Goal: Communication & Community: Participate in discussion

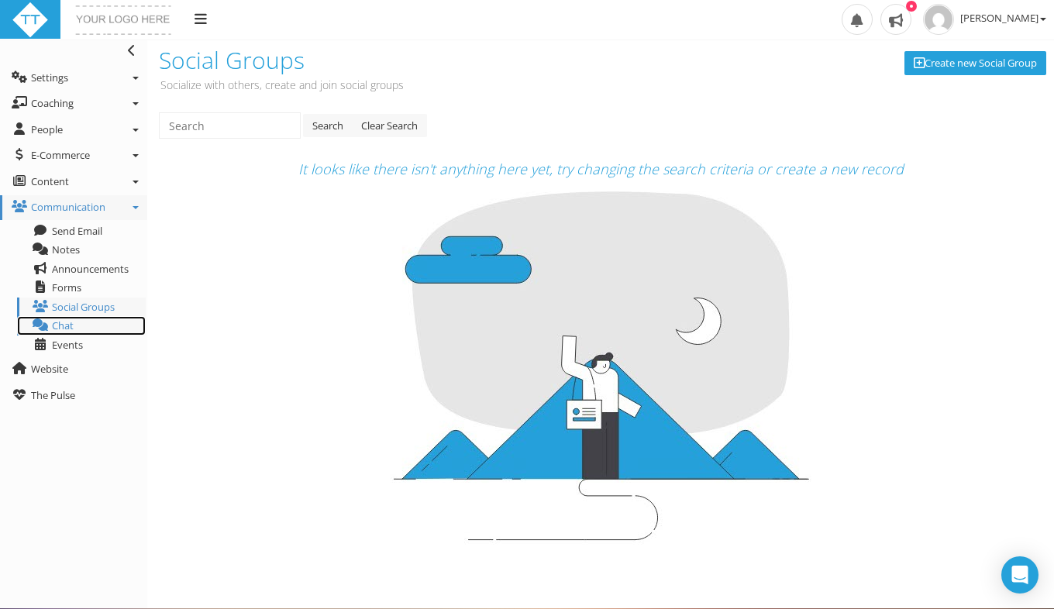
click at [68, 328] on span "Chat" at bounding box center [63, 325] width 22 height 14
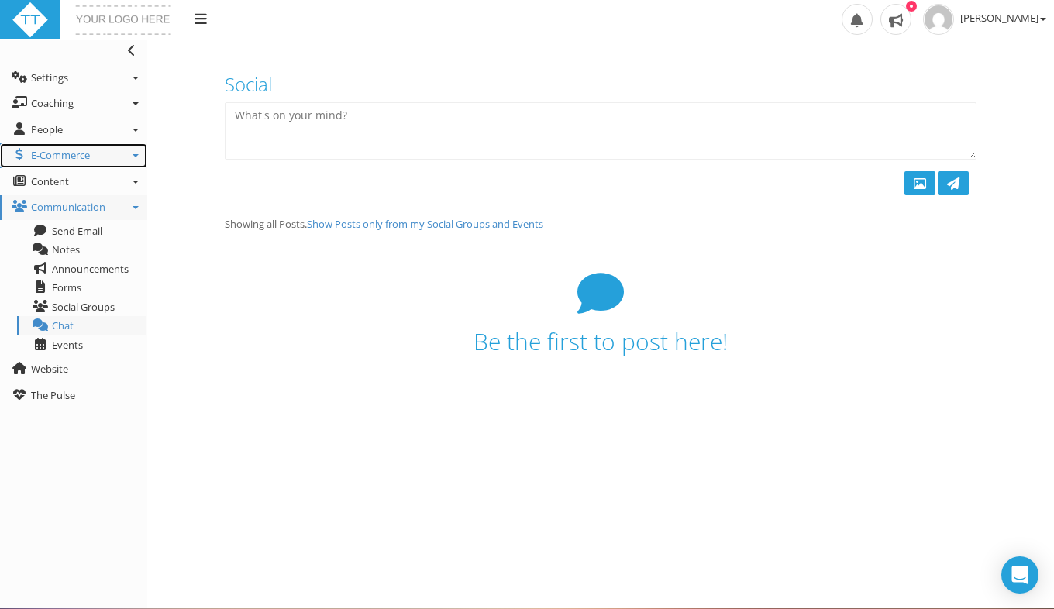
click at [62, 147] on link "E-Commerce" at bounding box center [73, 155] width 147 height 25
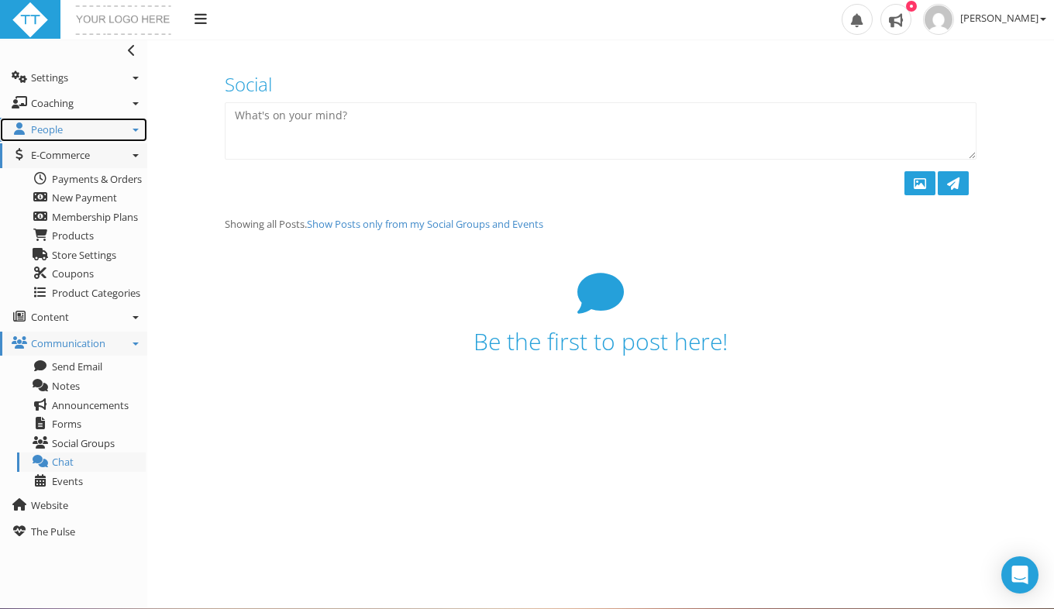
click at [82, 132] on link "People" at bounding box center [73, 130] width 147 height 25
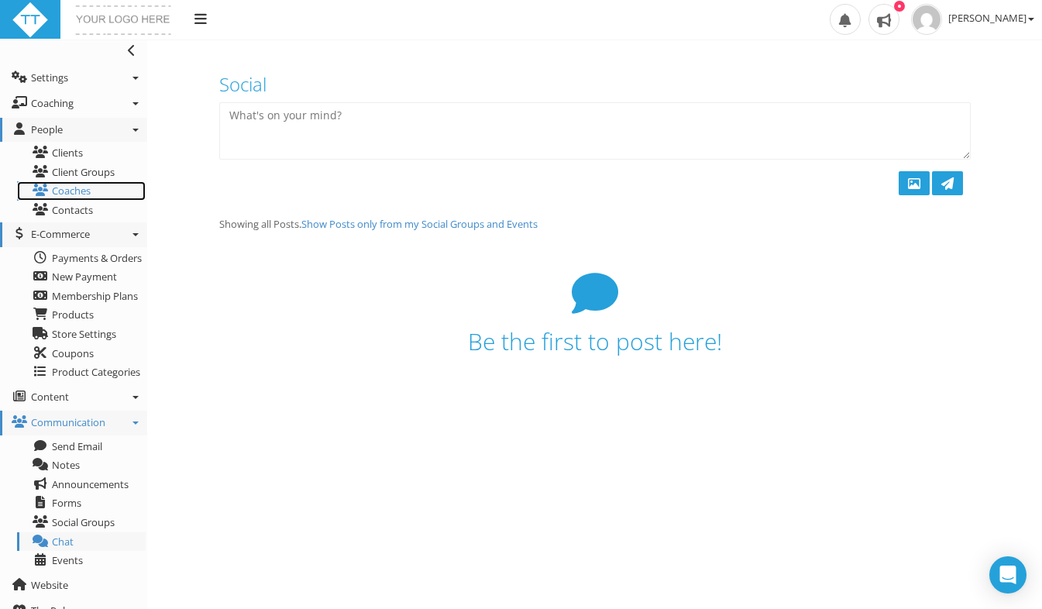
click at [81, 191] on link "Coaches" at bounding box center [81, 190] width 129 height 19
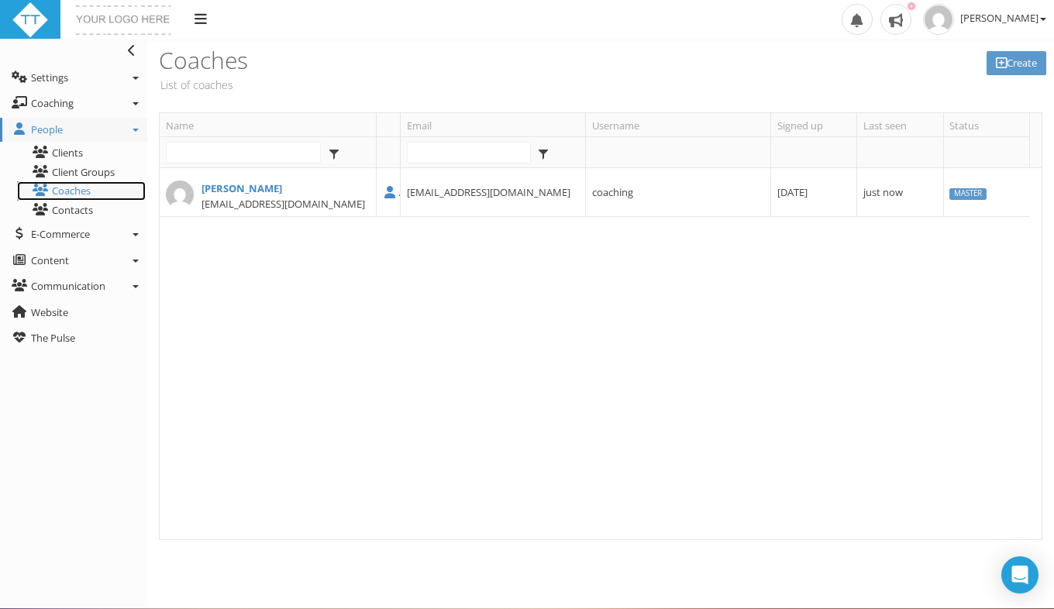
click at [81, 191] on link "Coaches" at bounding box center [81, 190] width 129 height 19
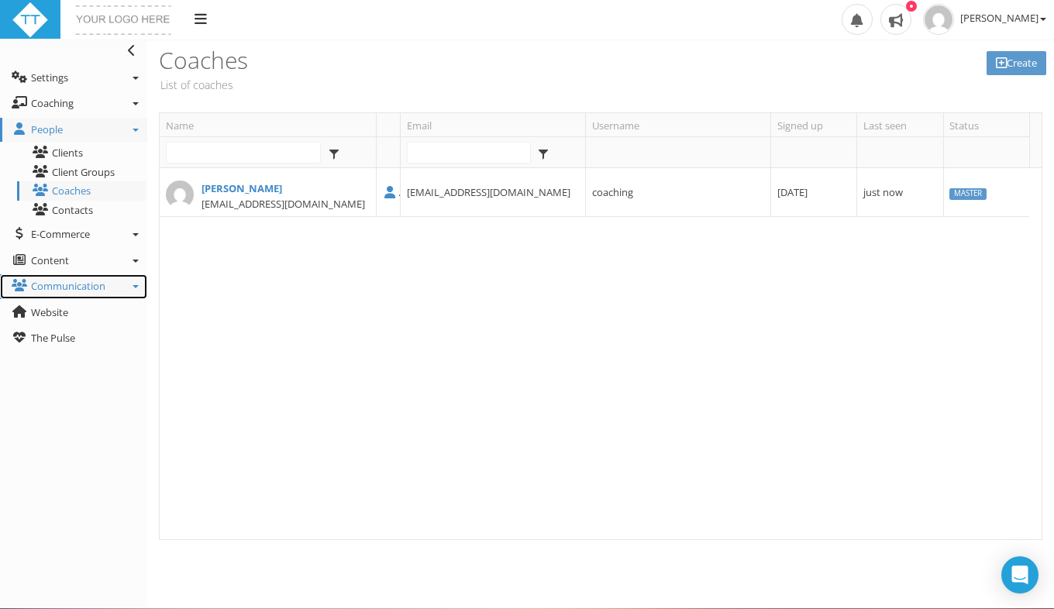
click at [64, 292] on span "Communication" at bounding box center [68, 286] width 74 height 14
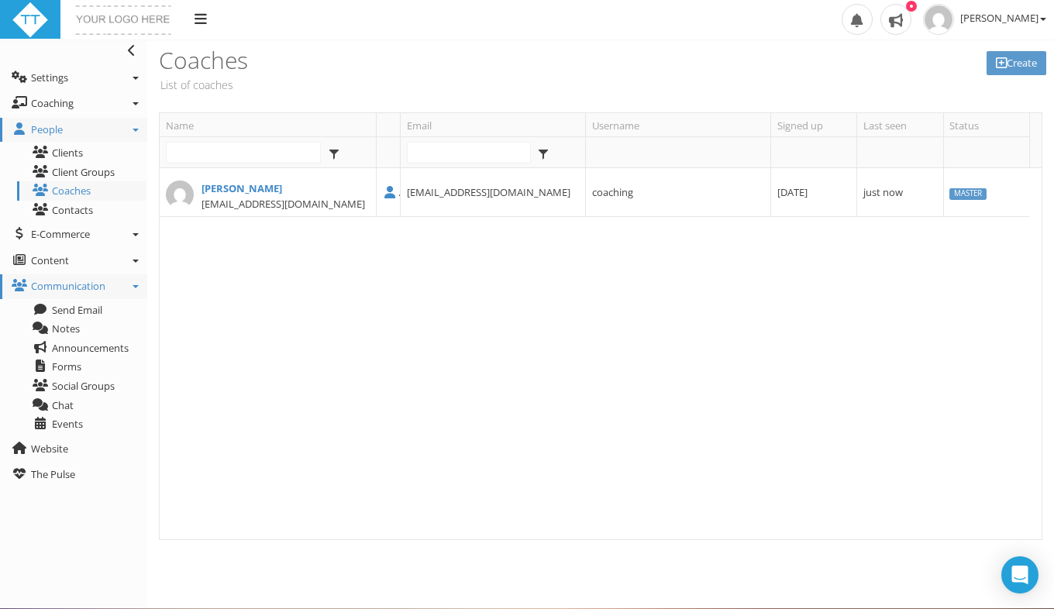
click at [64, 292] on span "Communication" at bounding box center [68, 286] width 74 height 14
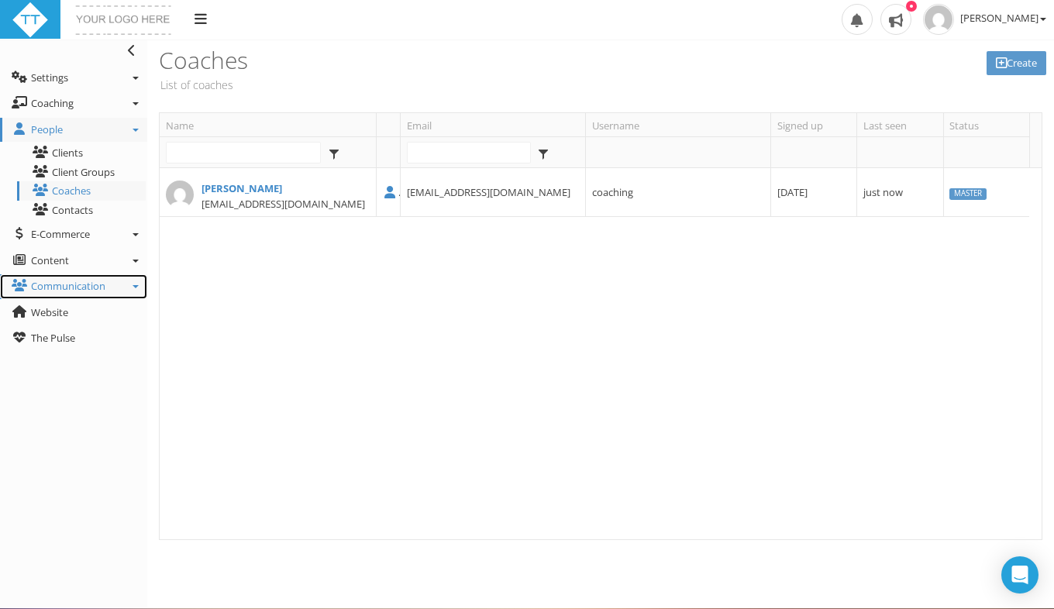
click at [64, 292] on span "Communication" at bounding box center [68, 286] width 74 height 14
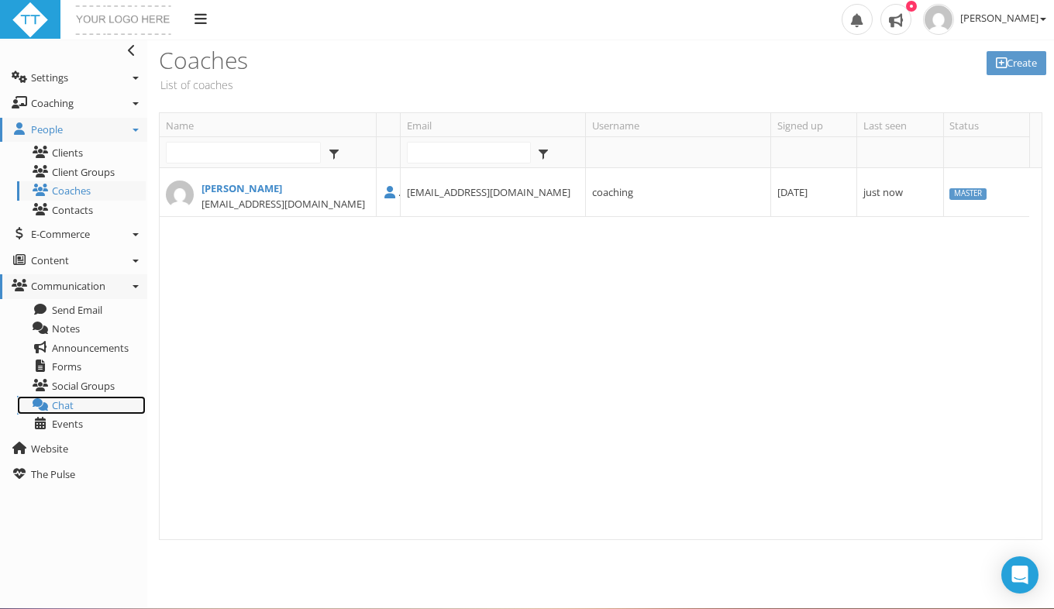
click at [58, 400] on span "Chat" at bounding box center [63, 405] width 22 height 14
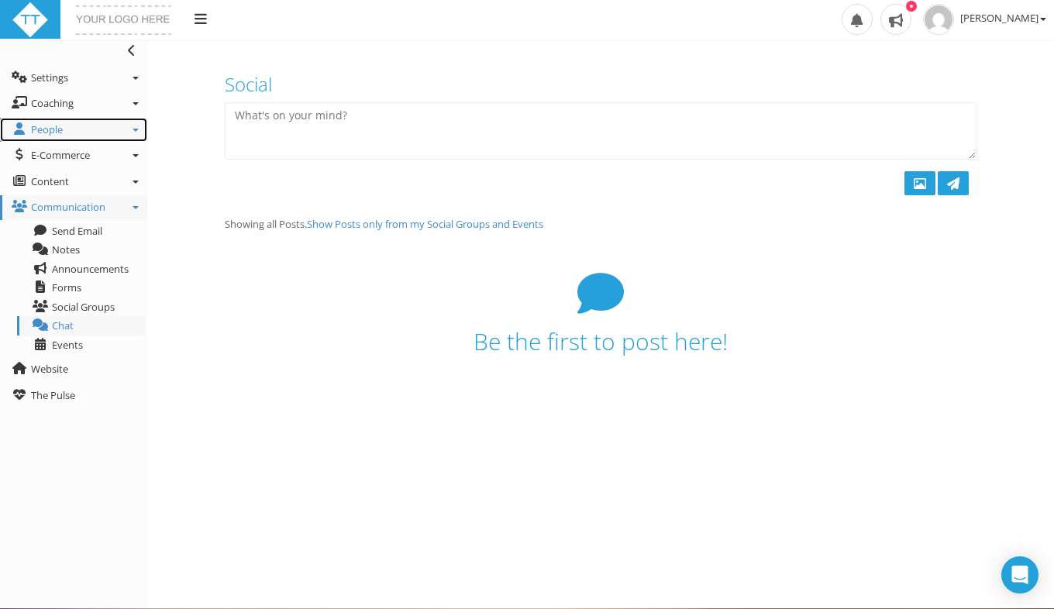
click at [50, 127] on span "People" at bounding box center [47, 129] width 32 height 14
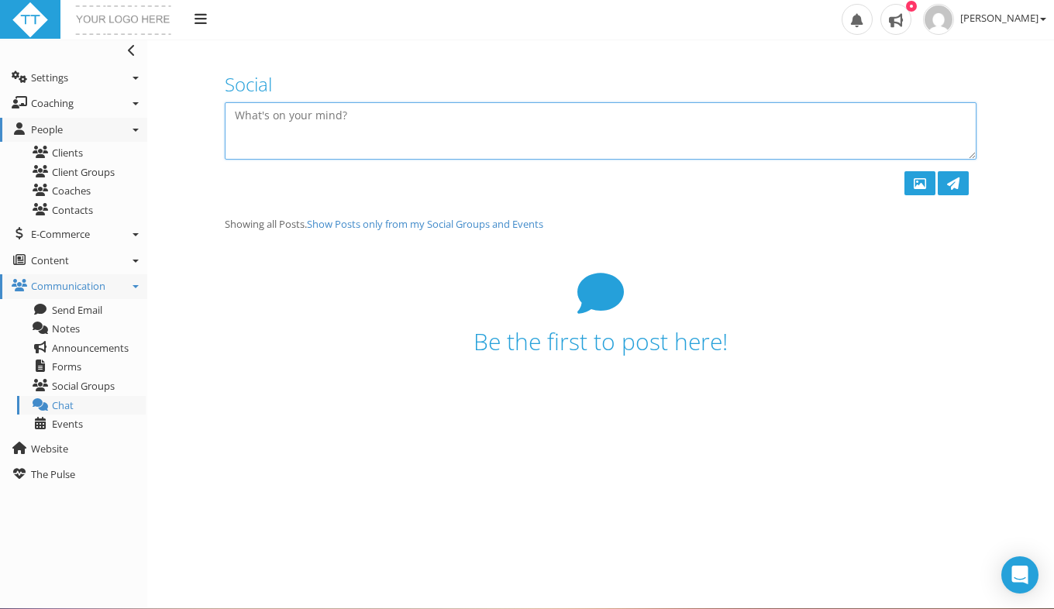
drag, startPoint x: 673, startPoint y: 144, endPoint x: 556, endPoint y: 10, distance: 177.9
click at [556, 10] on div "Upload Logo Toggle navigation Toggle navigation [PERSON_NAME] Profile Billing U…" at bounding box center [527, 304] width 1054 height 608
